Goal: Task Accomplishment & Management: Manage account settings

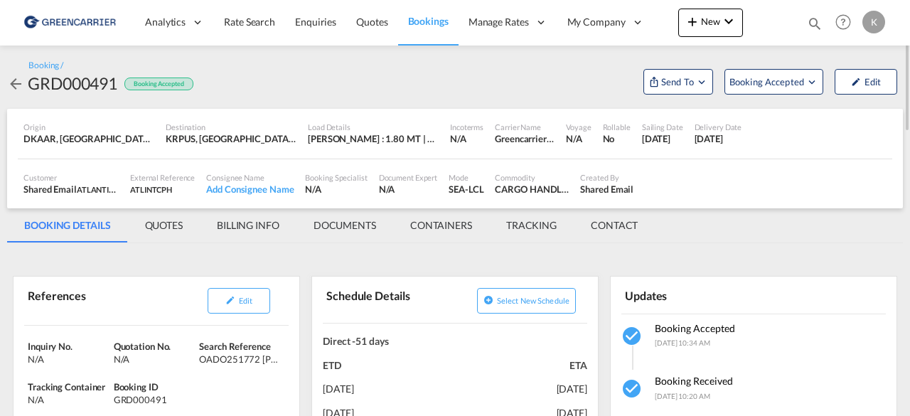
scroll to position [6, 0]
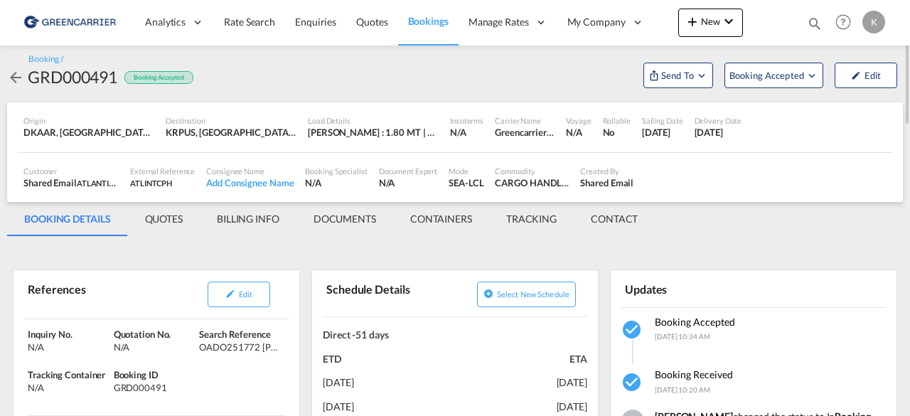
click at [15, 76] on md-icon "icon-arrow-left" at bounding box center [15, 77] width 17 height 17
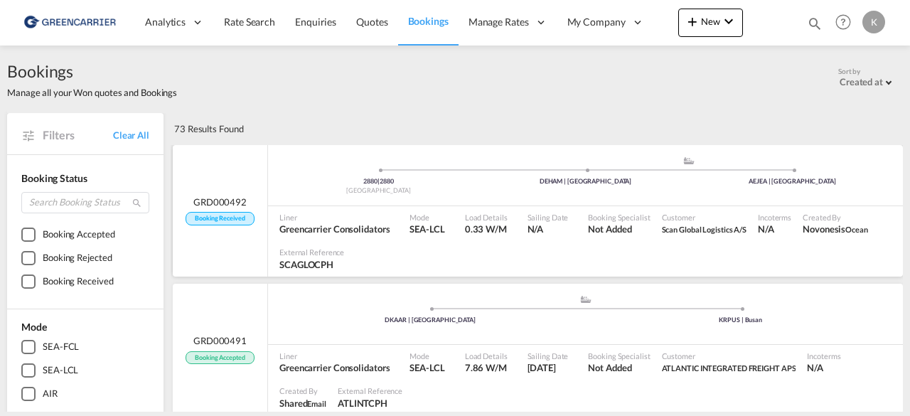
click at [331, 203] on div "2880 | 2880 [GEOGRAPHIC_DATA] .a{fill:#aaa8ad;} .a{fill:#aaa8ad;} DEHAM | [GEOG…" at bounding box center [585, 175] width 635 height 61
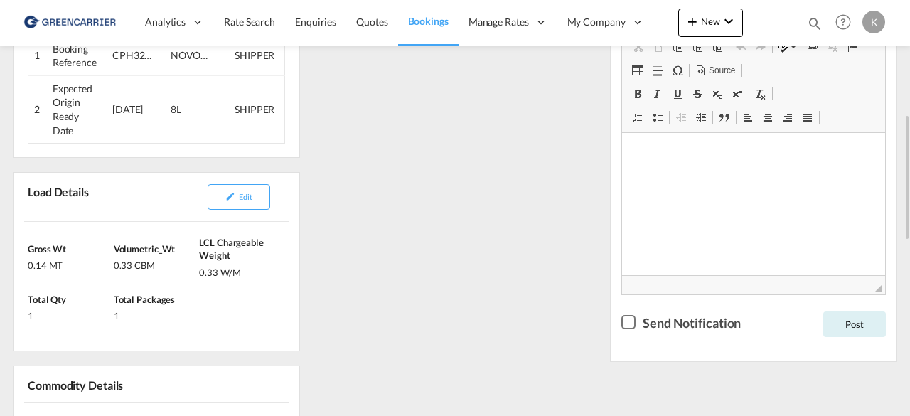
scroll to position [381, 0]
click at [259, 194] on button "Edit" at bounding box center [239, 198] width 63 height 26
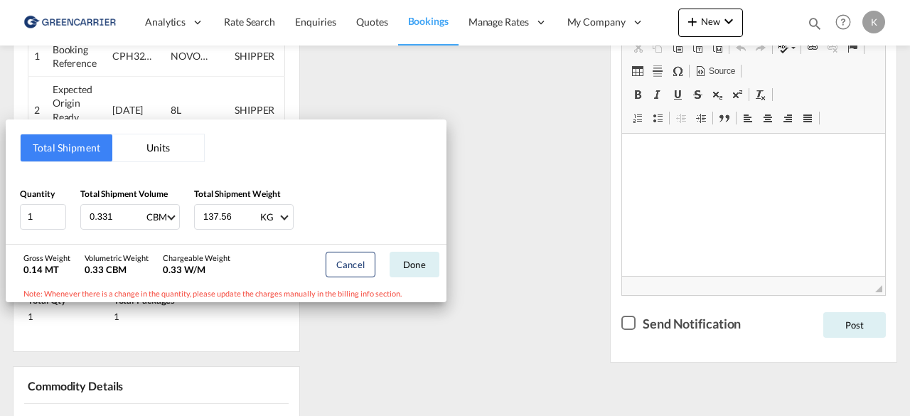
click at [507, 195] on div "Total Shipment Units Quantity 1 Total Shipment Volume 0.331 CBM CBM CFT Total S…" at bounding box center [455, 208] width 910 height 416
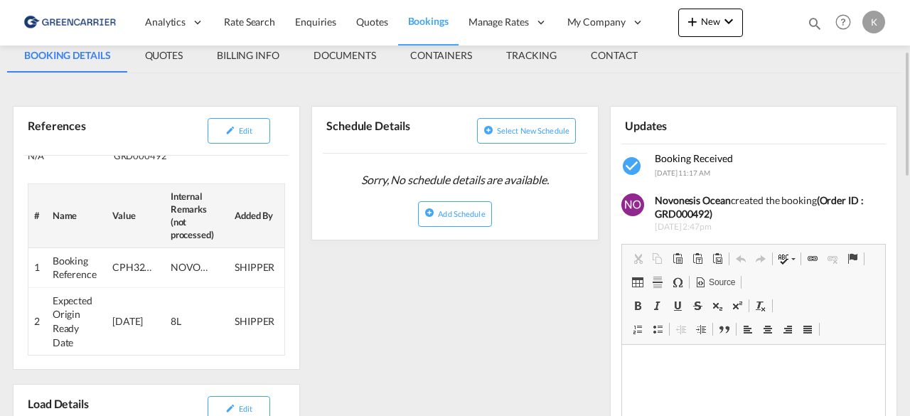
scroll to position [169, 0]
click at [256, 136] on button "Edit" at bounding box center [239, 132] width 63 height 26
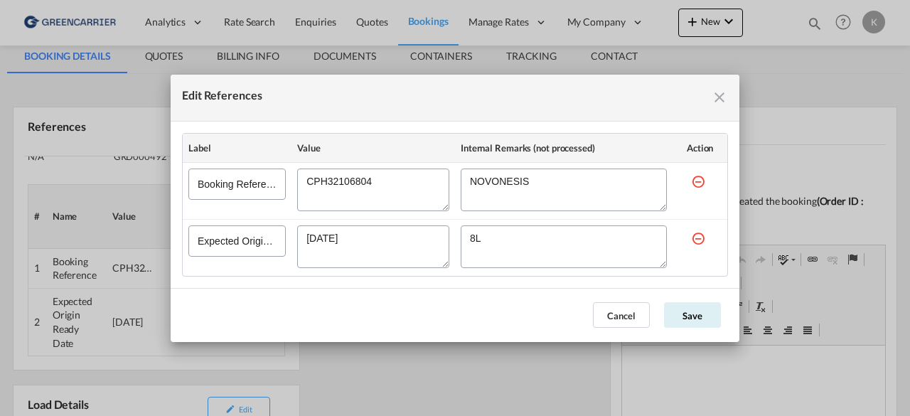
click at [357, 175] on textarea "Edit References" at bounding box center [373, 189] width 152 height 43
click at [628, 306] on button "Cancel" at bounding box center [621, 315] width 57 height 26
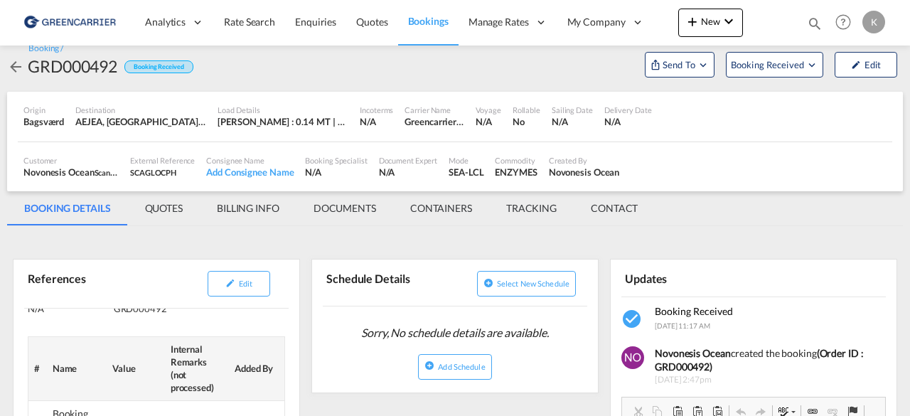
scroll to position [16, 0]
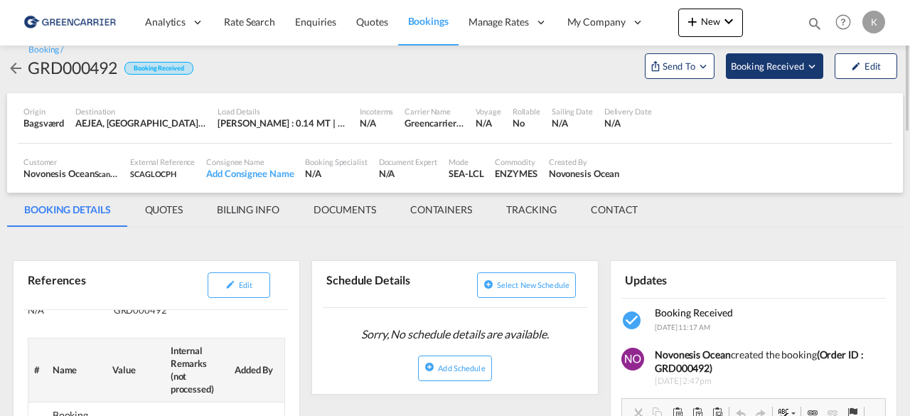
drag, startPoint x: 759, startPoint y: 50, endPoint x: 763, endPoint y: 62, distance: 12.1
click at [763, 62] on md-menu "Booking Received" at bounding box center [774, 64] width 109 height 30
click at [763, 62] on span "Booking Received" at bounding box center [768, 66] width 75 height 14
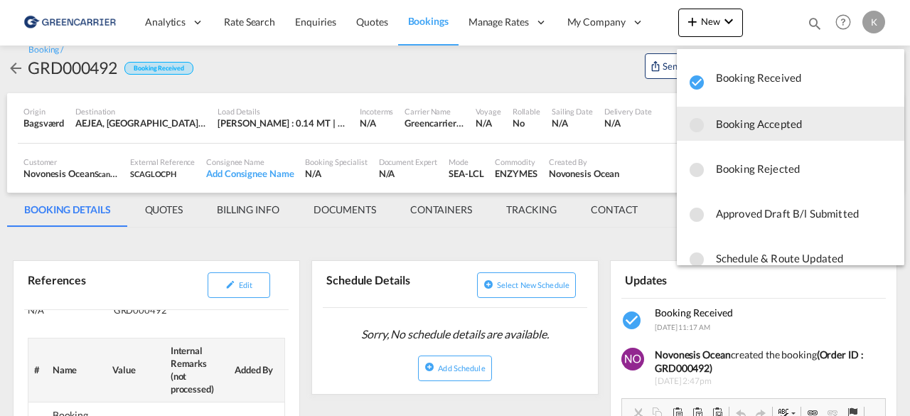
click at [752, 116] on span "Booking Accepted" at bounding box center [804, 124] width 177 height 26
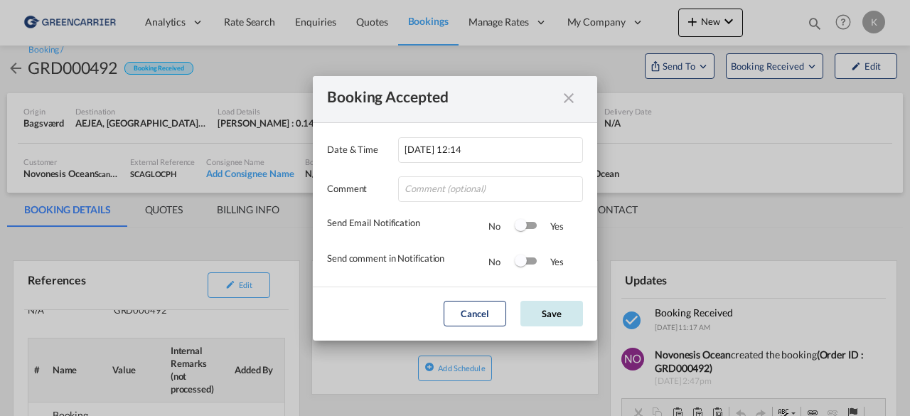
click at [562, 311] on button "Save" at bounding box center [551, 314] width 63 height 26
